Goal: Task Accomplishment & Management: Manage account settings

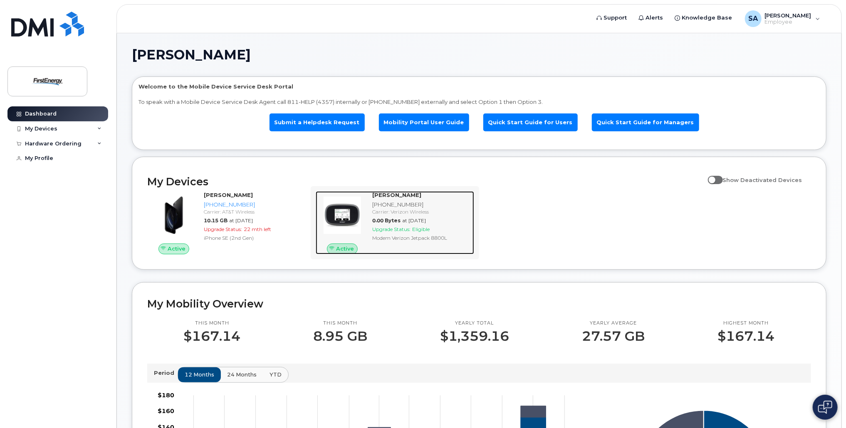
click at [348, 250] on span "Active" at bounding box center [345, 249] width 18 height 8
drag, startPoint x: 407, startPoint y: 205, endPoint x: 346, endPoint y: 216, distance: 61.8
click at [346, 216] on img at bounding box center [342, 215] width 40 height 40
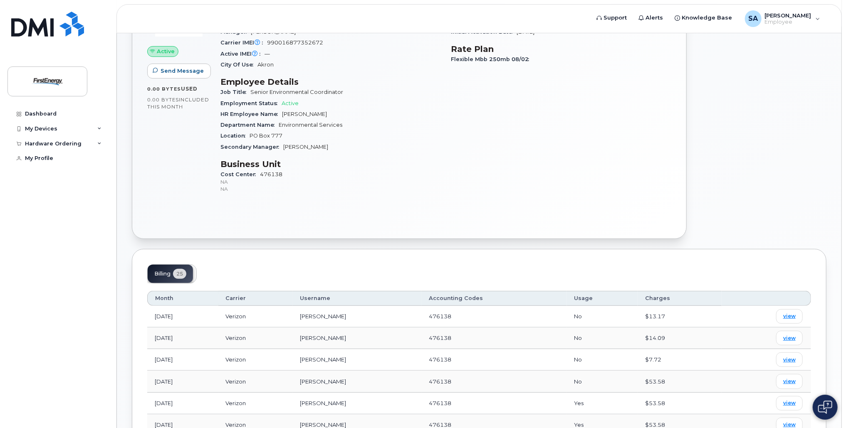
scroll to position [125, 0]
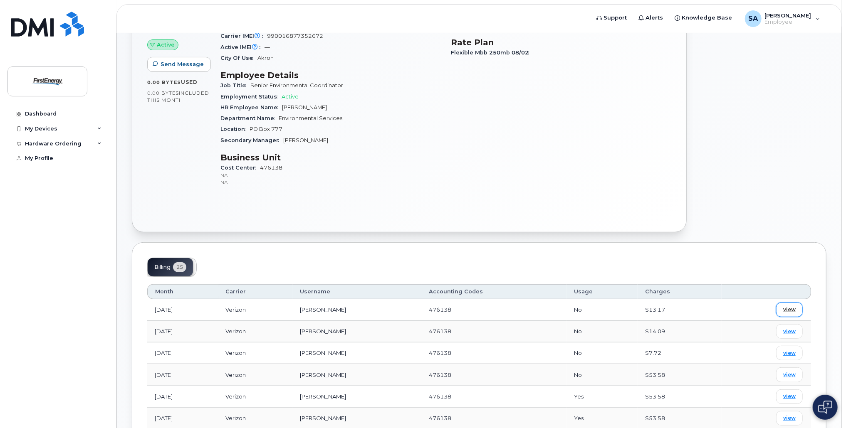
click at [789, 309] on span "view" at bounding box center [789, 309] width 12 height 7
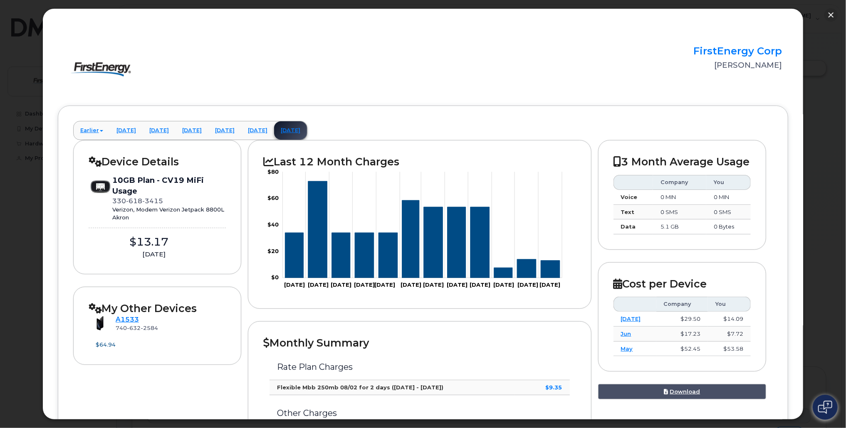
scroll to position [0, 0]
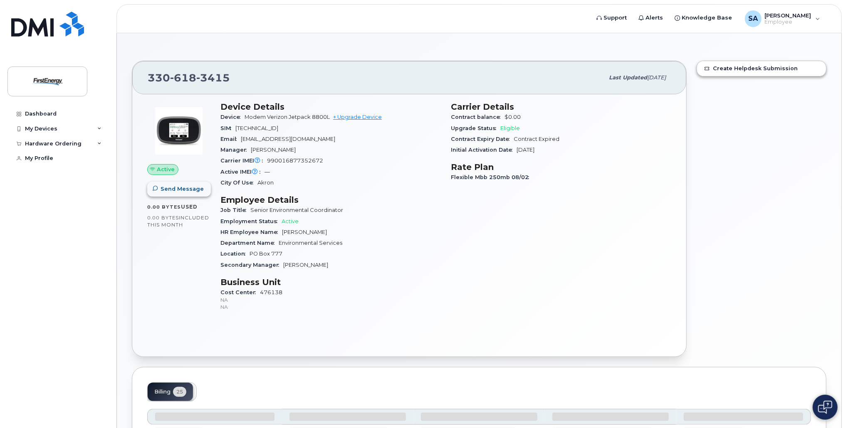
click at [171, 187] on span "Send Message" at bounding box center [182, 189] width 43 height 8
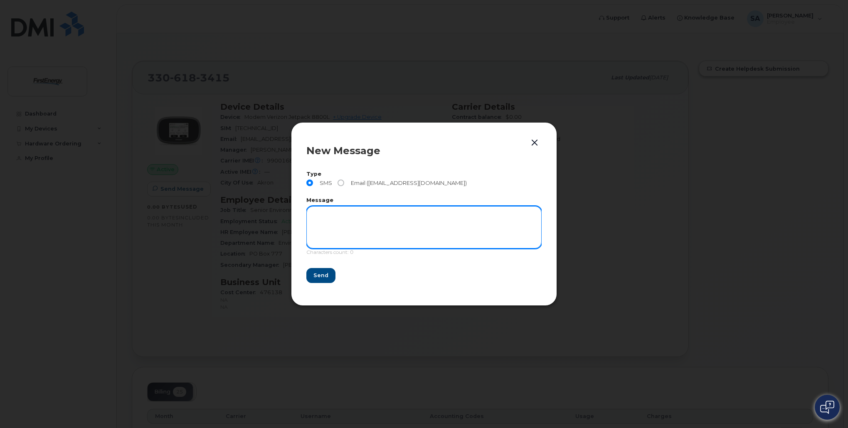
click at [317, 213] on textarea at bounding box center [424, 227] width 235 height 42
type textarea "Please cancel this Mifi. It was returned to FEHQ already"
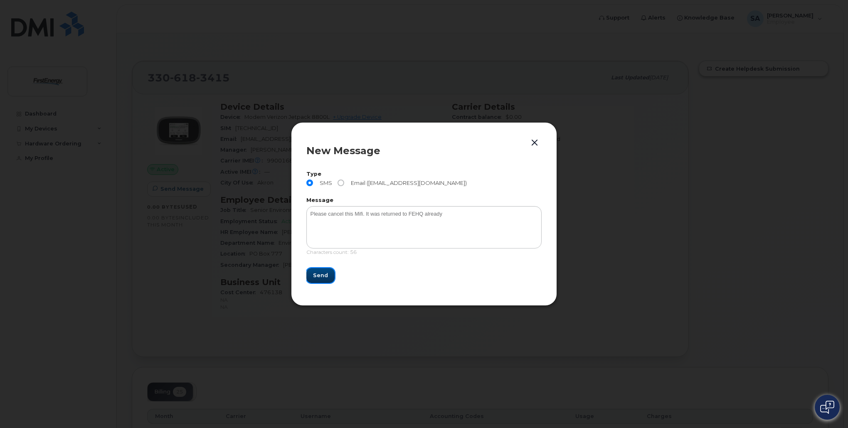
click at [325, 279] on span "Send" at bounding box center [320, 276] width 15 height 8
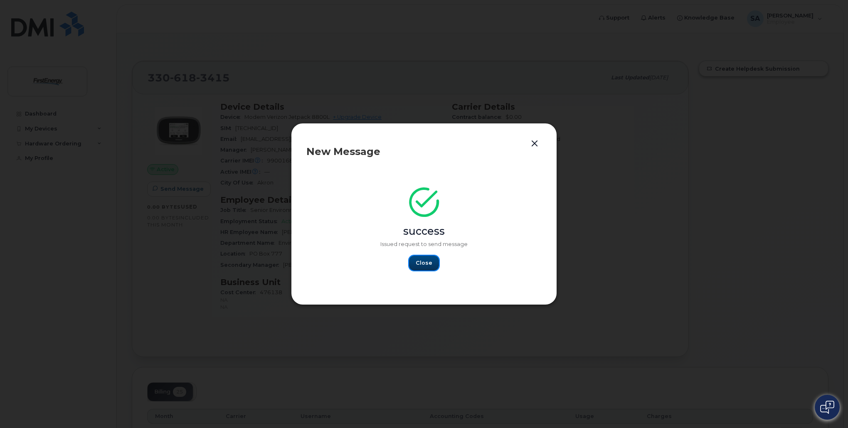
click at [423, 264] on span "Close" at bounding box center [424, 263] width 17 height 8
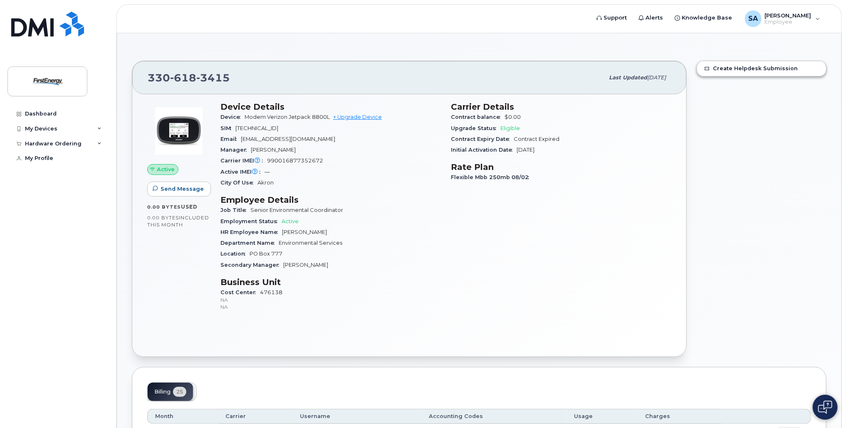
drag, startPoint x: 373, startPoint y: 78, endPoint x: 260, endPoint y: 84, distance: 113.3
click at [260, 84] on div "330 618 3415" at bounding box center [376, 77] width 456 height 17
drag, startPoint x: 180, startPoint y: 131, endPoint x: 138, endPoint y: 136, distance: 42.3
click at [138, 136] on div "Active Send Message 0.00 Bytes  used 0.00 Bytes  included this month Device Det…" at bounding box center [409, 225] width 554 height 262
click at [58, 127] on div "My Devices" at bounding box center [57, 128] width 101 height 15
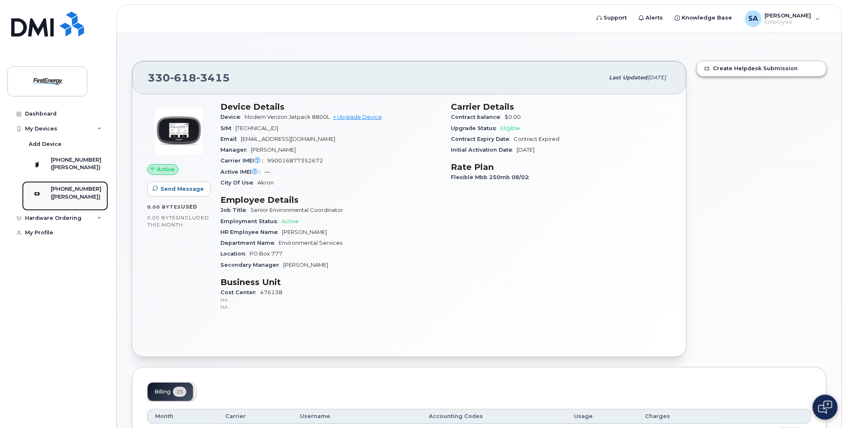
drag, startPoint x: 63, startPoint y: 202, endPoint x: 43, endPoint y: 206, distance: 20.0
click at [41, 198] on img at bounding box center [37, 194] width 8 height 8
click at [70, 222] on div "Hardware Ordering" at bounding box center [53, 218] width 57 height 7
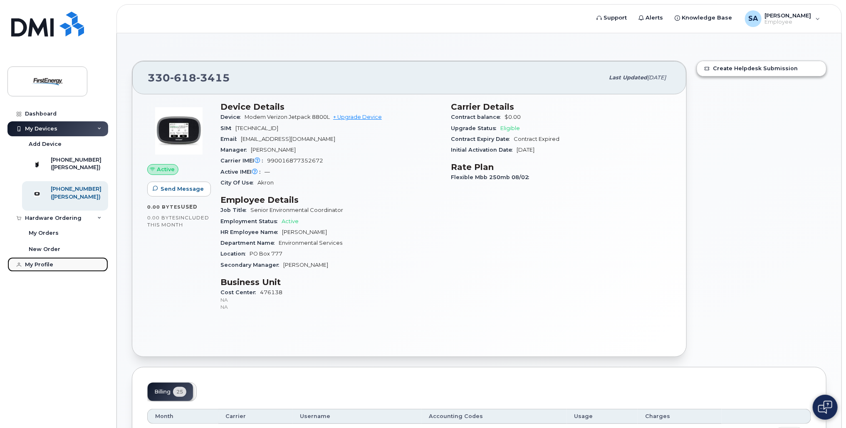
click at [47, 268] on div "My Profile" at bounding box center [39, 265] width 28 height 7
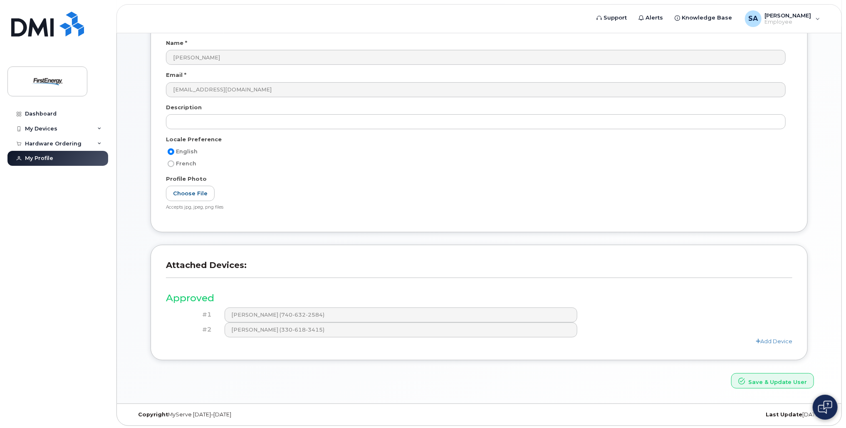
scroll to position [79, 0]
